Goal: Communication & Community: Share content

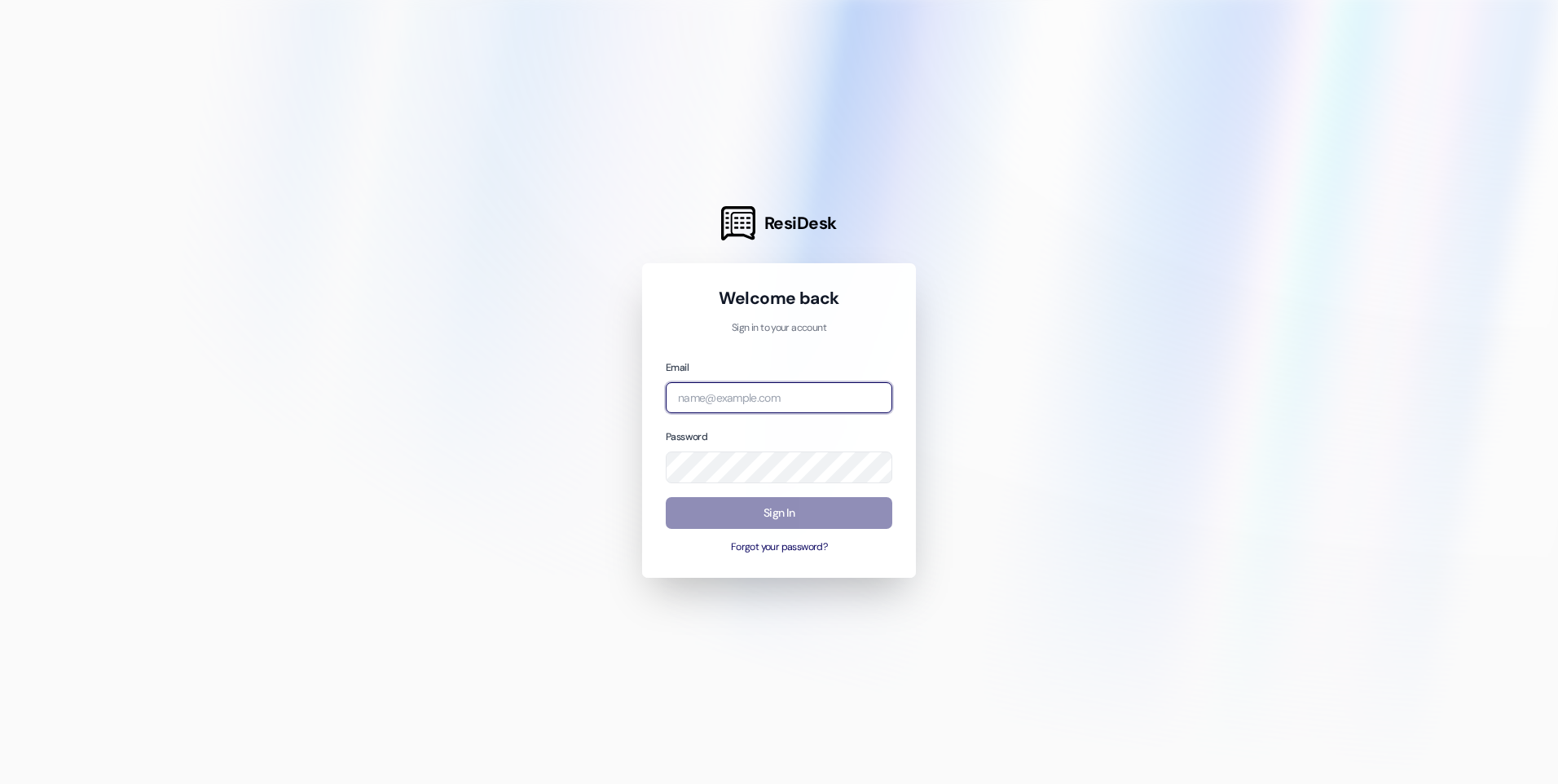
type input "[PERSON_NAME][EMAIL_ADDRESS][DOMAIN_NAME]"
click at [752, 510] on button "Sign In" at bounding box center [779, 513] width 226 height 32
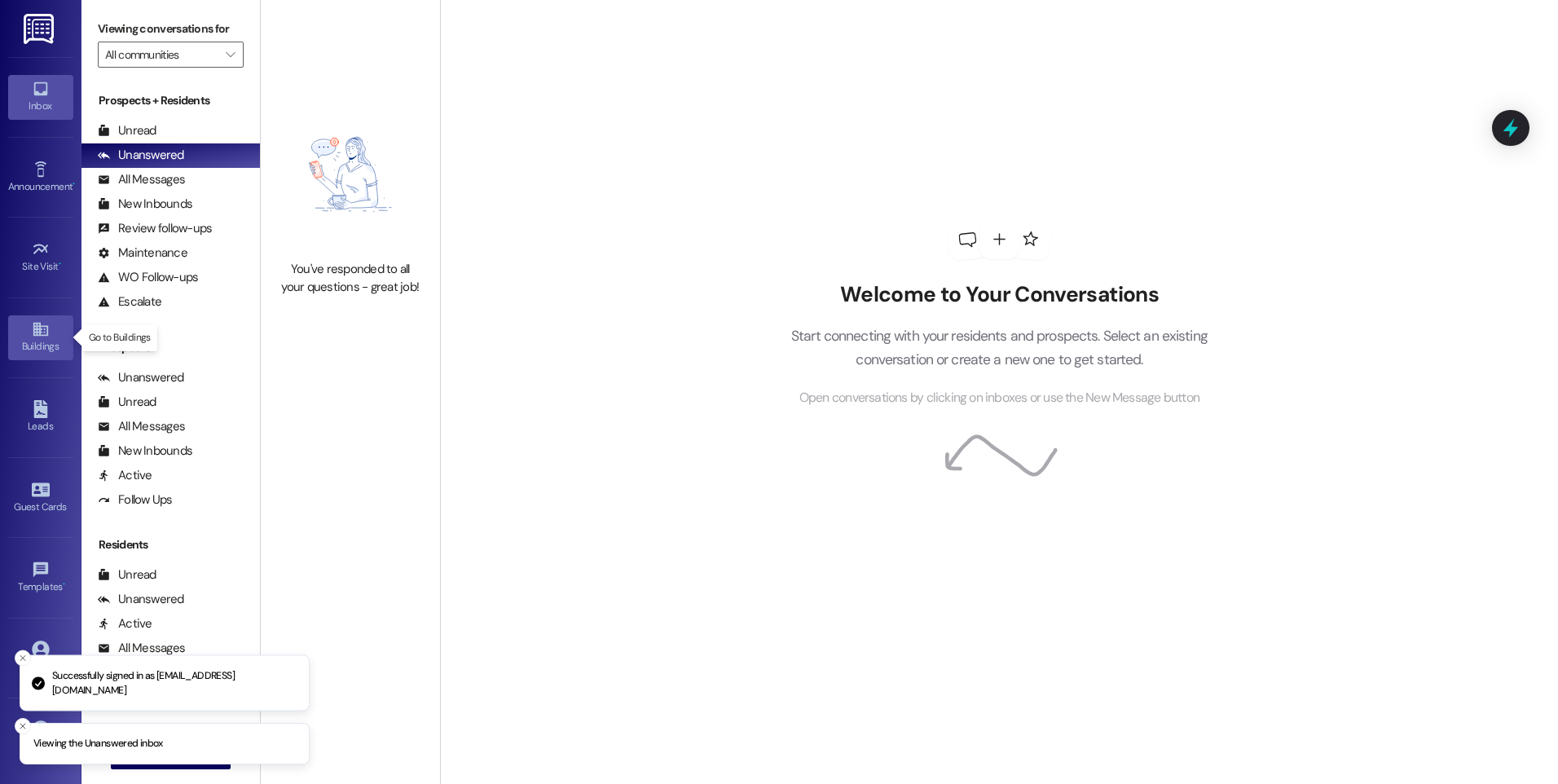
click at [31, 334] on link "Buildings" at bounding box center [41, 337] width 65 height 44
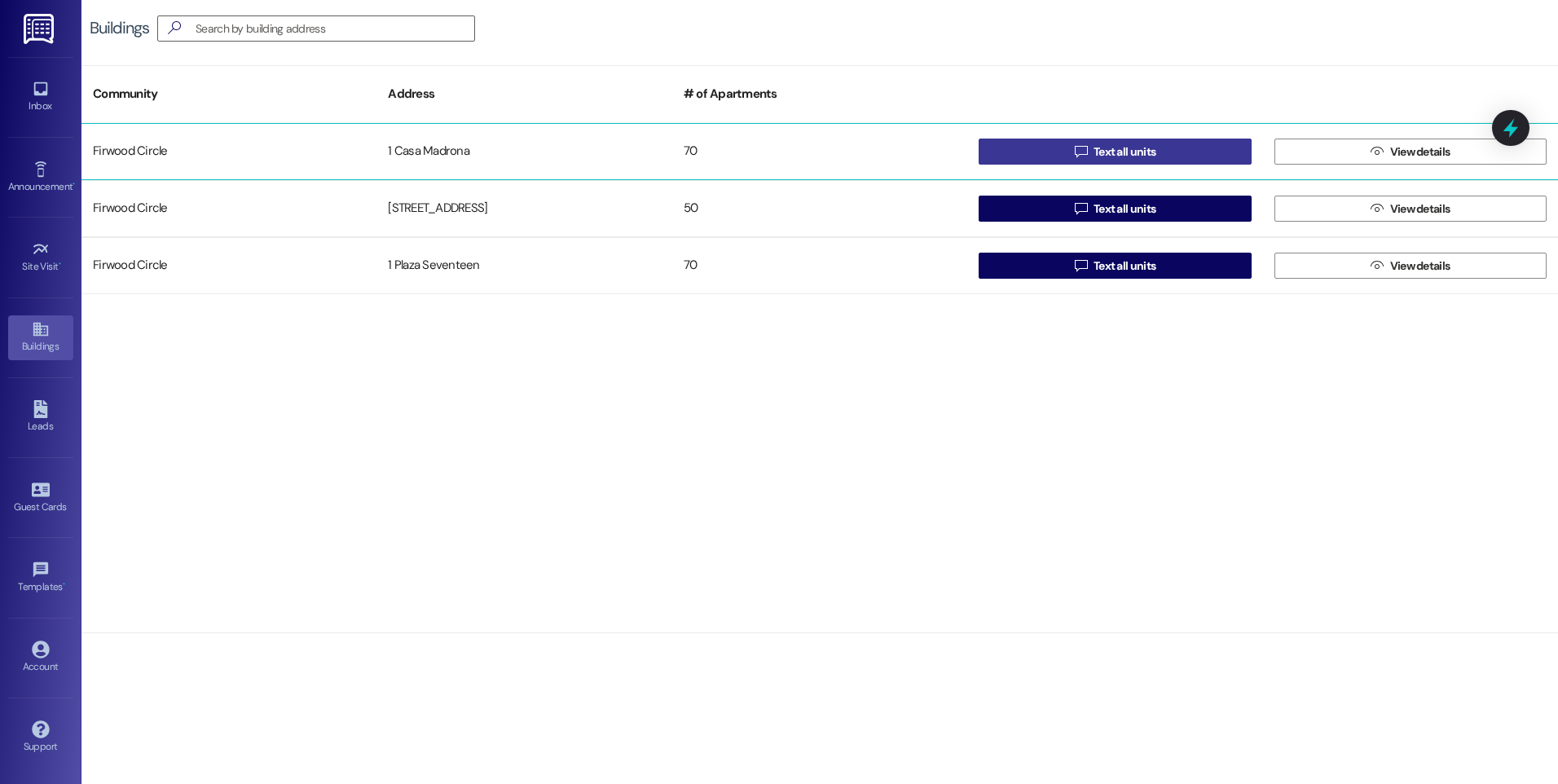
click at [1113, 148] on span "Text all units" at bounding box center [1125, 152] width 62 height 17
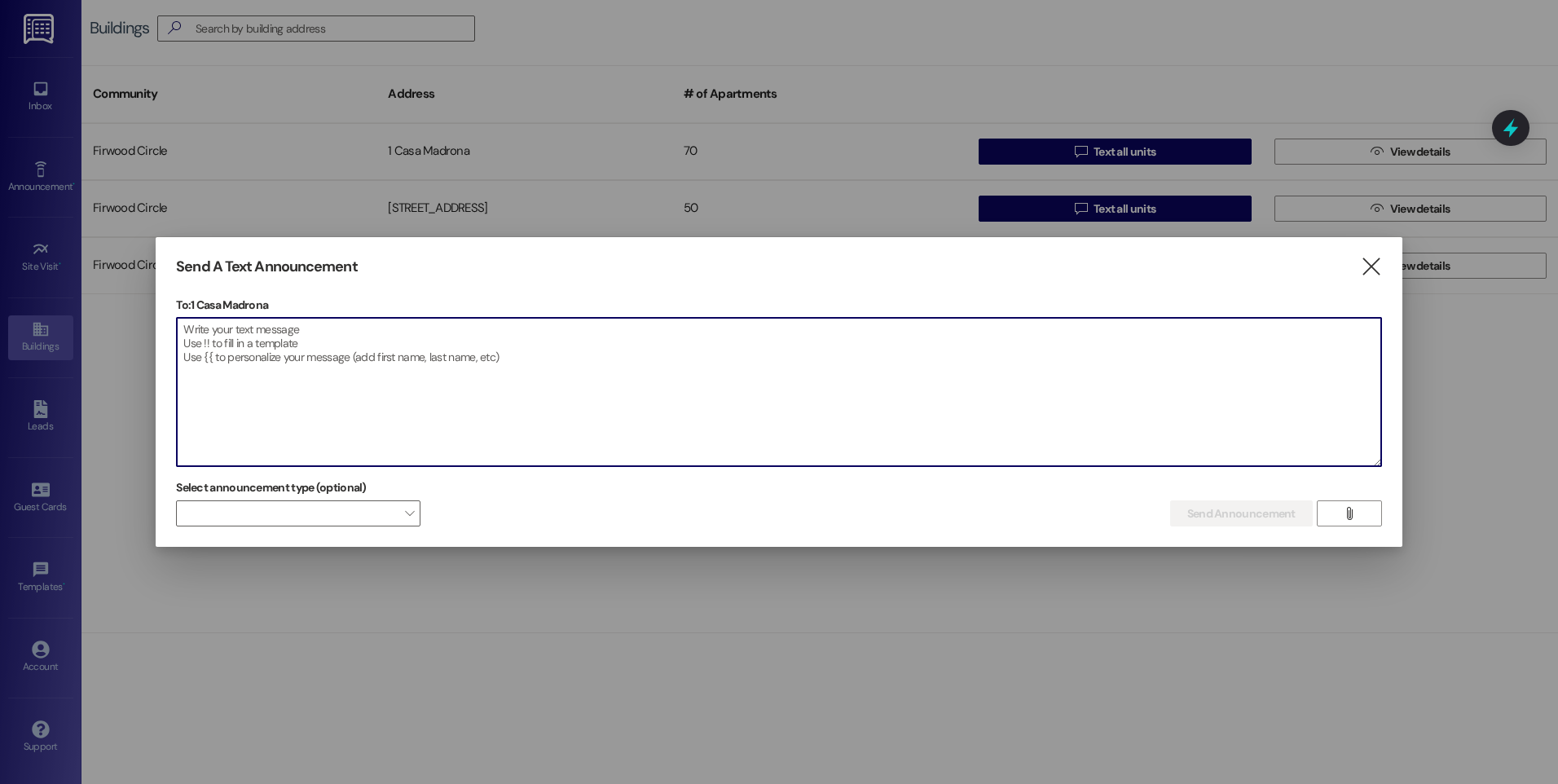
click at [185, 323] on textarea at bounding box center [779, 392] width 1204 height 148
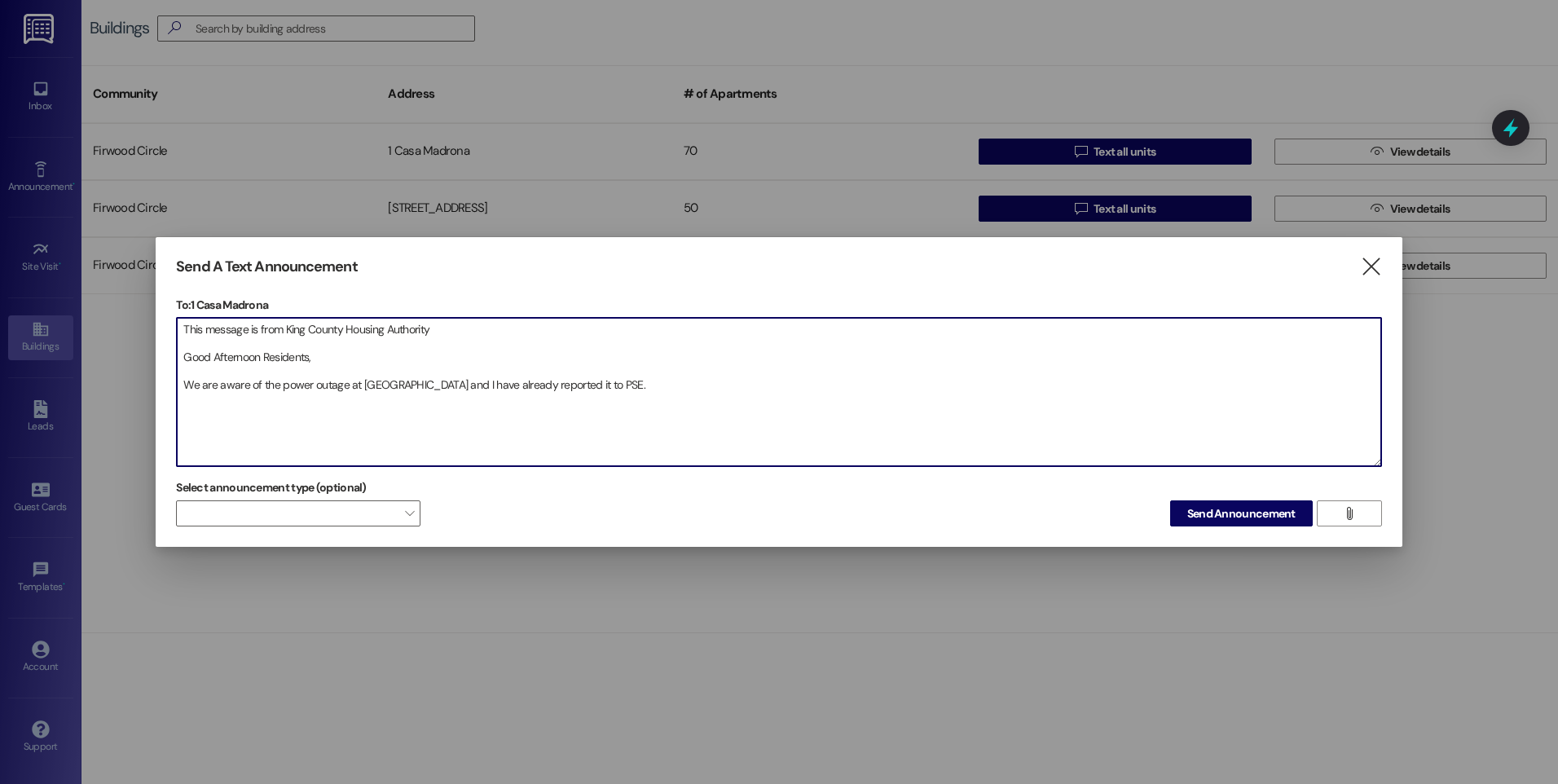
click at [628, 385] on textarea "This message is from King County Housing Authority Good Afternoon Residents, We…" at bounding box center [779, 392] width 1204 height 148
click at [297, 402] on textarea "This message is from King County Housing Authority Good Afternoon Residents, We…" at bounding box center [779, 392] width 1204 height 148
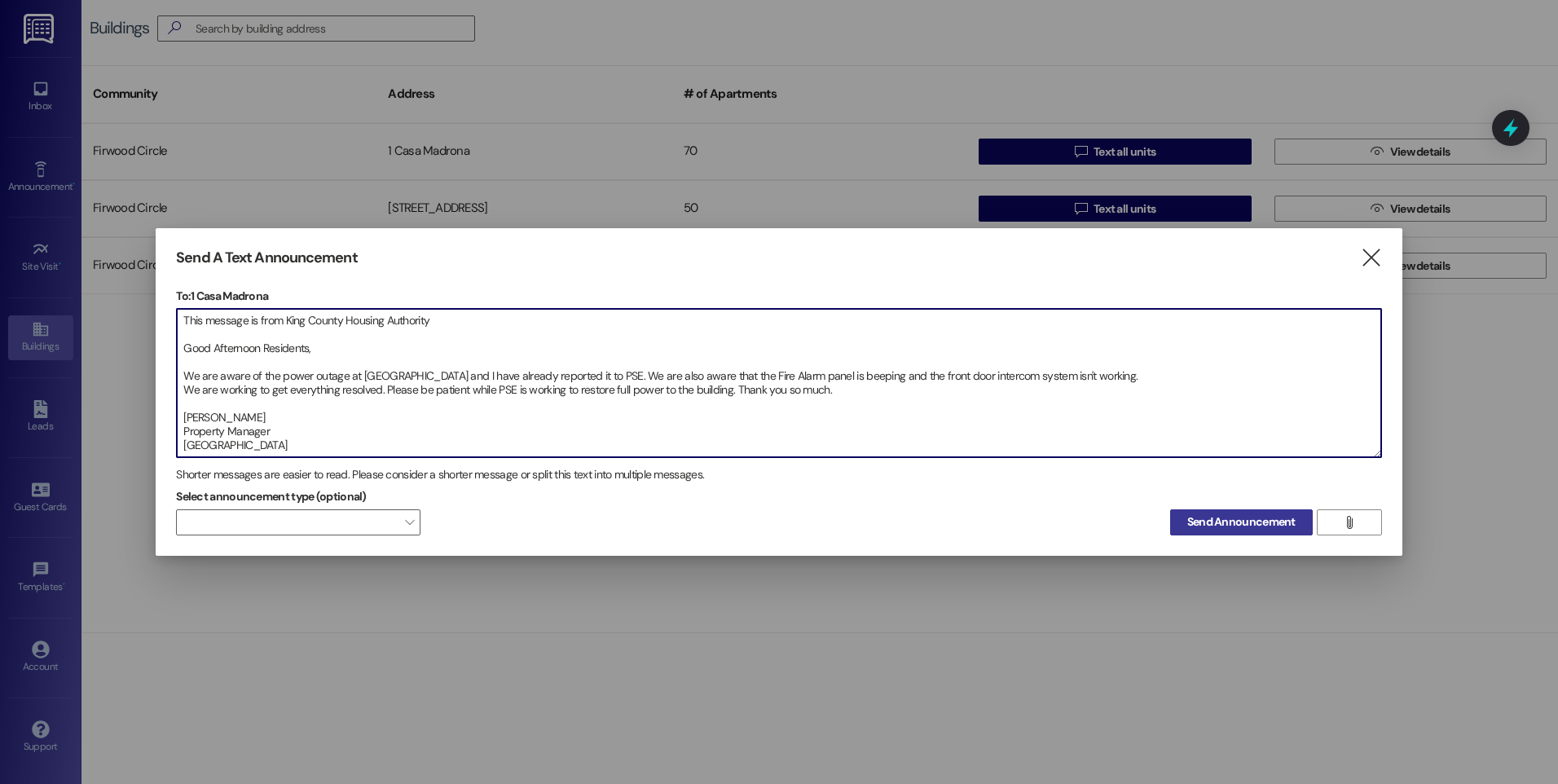
type textarea "This message is from King County Housing Authority Good Afternoon Residents, We…"
click at [1241, 521] on span "Send Announcement" at bounding box center [1242, 521] width 109 height 17
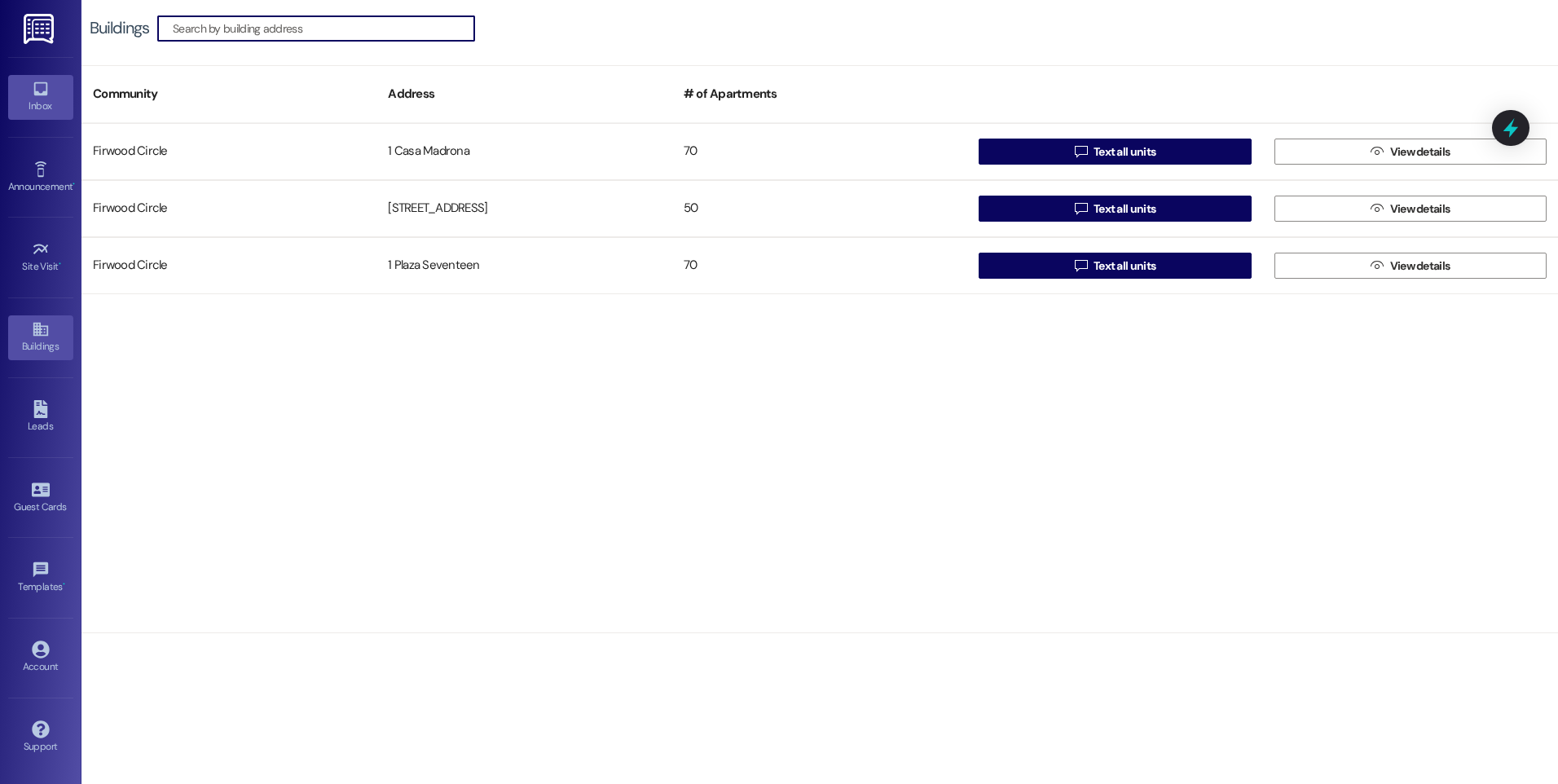
click at [39, 92] on icon at bounding box center [40, 88] width 18 height 18
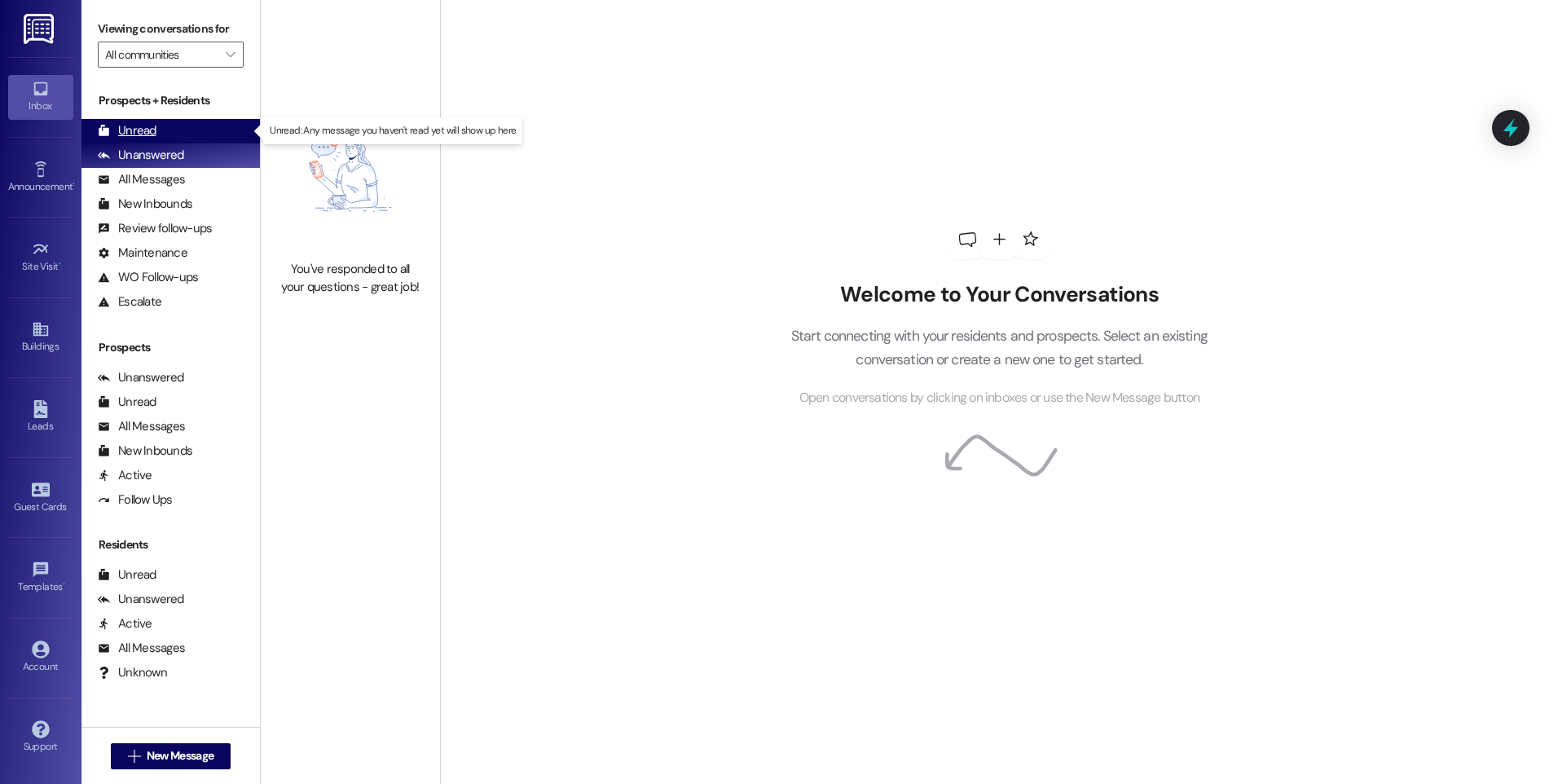
click at [154, 133] on div "Unread" at bounding box center [126, 131] width 58 height 17
